Goal: Communication & Community: Ask a question

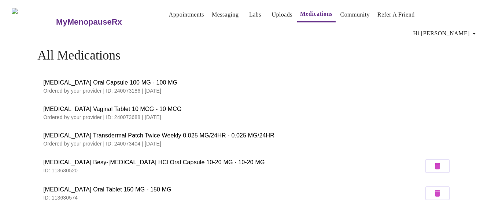
click at [213, 15] on link "Messaging" at bounding box center [225, 15] width 27 height 10
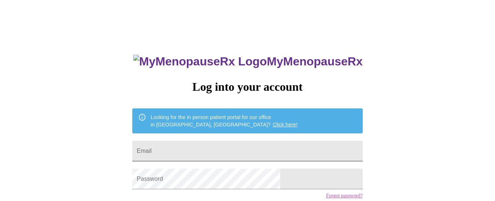
click at [179, 153] on input "Email" at bounding box center [247, 150] width 230 height 21
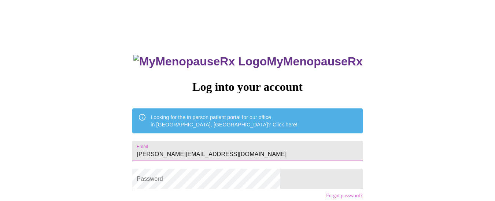
click at [256, 150] on input "[PERSON_NAME][EMAIL_ADDRESS][DOMAIN_NAME]" at bounding box center [247, 150] width 230 height 21
type input "kimberly.coleman21@gmail.com"
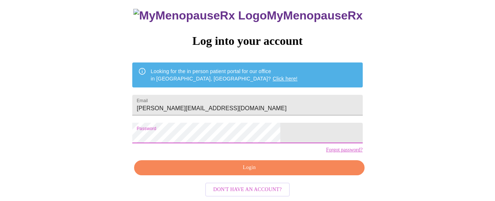
scroll to position [56, 0]
click at [292, 172] on span "Login" at bounding box center [249, 167] width 213 height 9
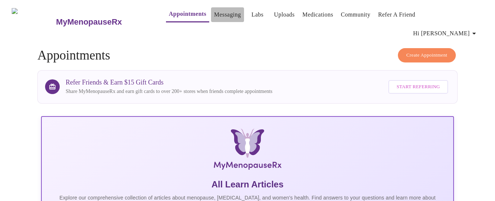
click at [223, 16] on link "Messaging" at bounding box center [227, 15] width 27 height 10
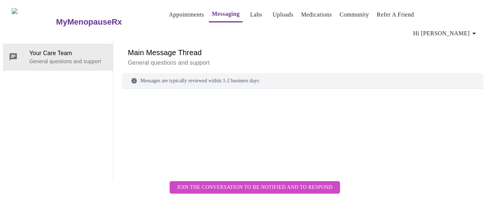
scroll to position [28, 0]
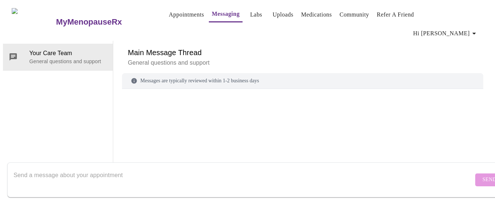
click at [18, 169] on textarea "Send a message about your appointment" at bounding box center [244, 179] width 460 height 23
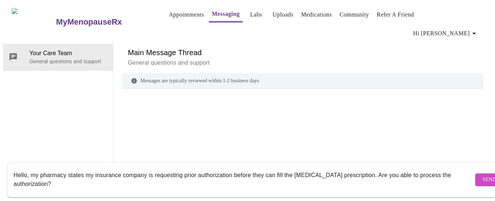
type textarea "Hello, my pharmacy states my insurance company is requesting prior authorizatio…"
click at [476, 173] on button "Send" at bounding box center [490, 179] width 29 height 13
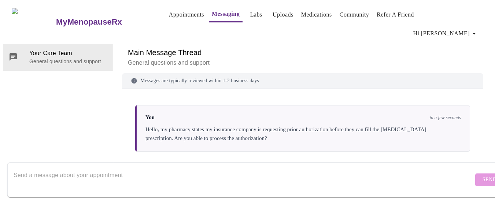
scroll to position [0, 0]
click at [250, 15] on link "Labs" at bounding box center [256, 15] width 12 height 10
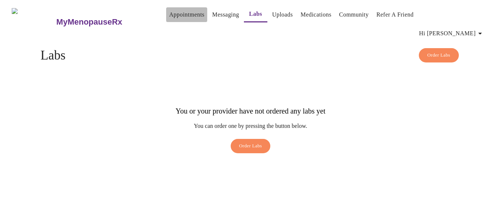
click at [172, 14] on link "Appointments" at bounding box center [186, 15] width 35 height 10
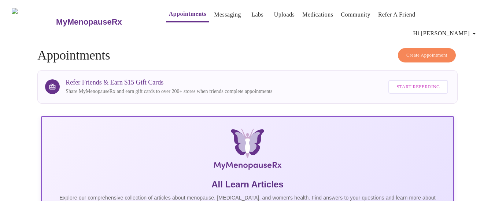
click at [217, 18] on link "Messaging" at bounding box center [227, 15] width 27 height 10
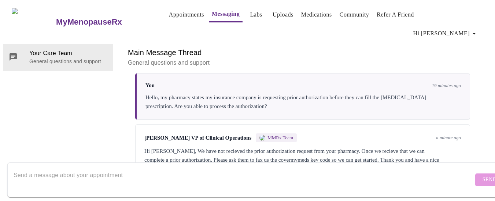
scroll to position [36, 0]
click at [276, 181] on textarea "Send a message about your appointment" at bounding box center [244, 179] width 460 height 23
type textarea "ok will do! Thanks! You do the same!"
click at [483, 175] on span "Send" at bounding box center [490, 179] width 14 height 9
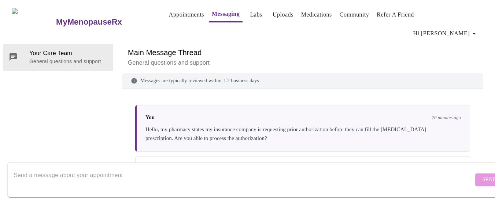
scroll to position [0, 0]
click at [351, 17] on link "Community" at bounding box center [355, 15] width 30 height 10
click at [312, 16] on link "Medications" at bounding box center [316, 15] width 31 height 10
